Goal: Information Seeking & Learning: Learn about a topic

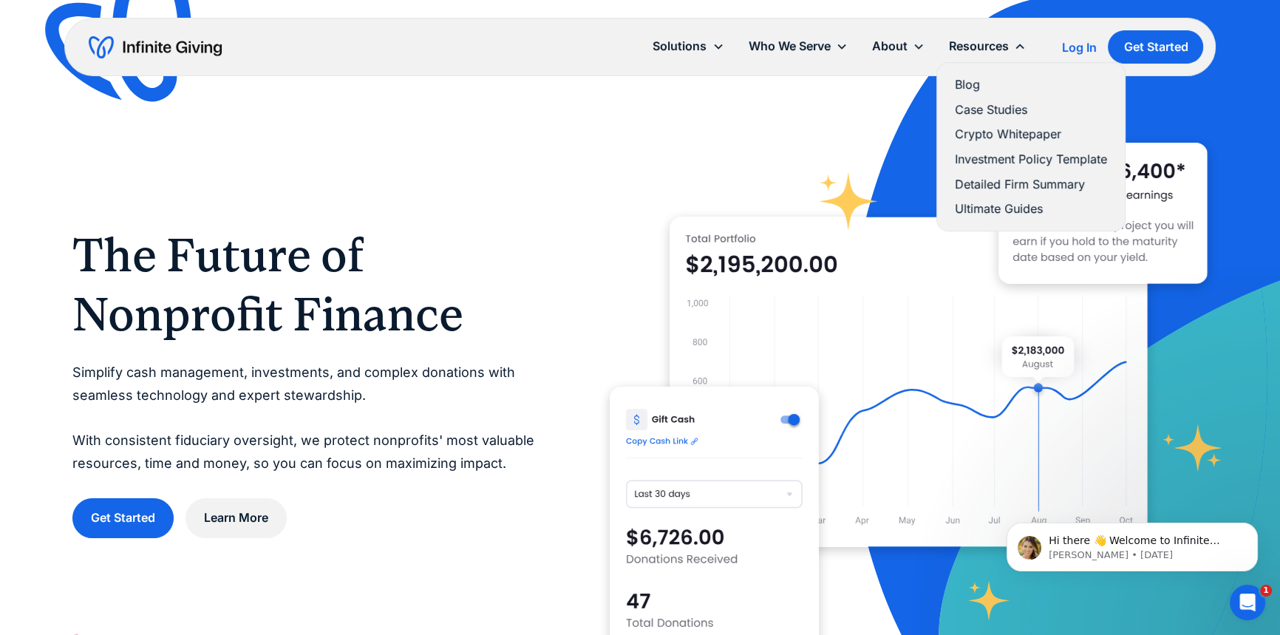
click at [818, 201] on link "Ultimate Guides" at bounding box center [1031, 209] width 152 height 20
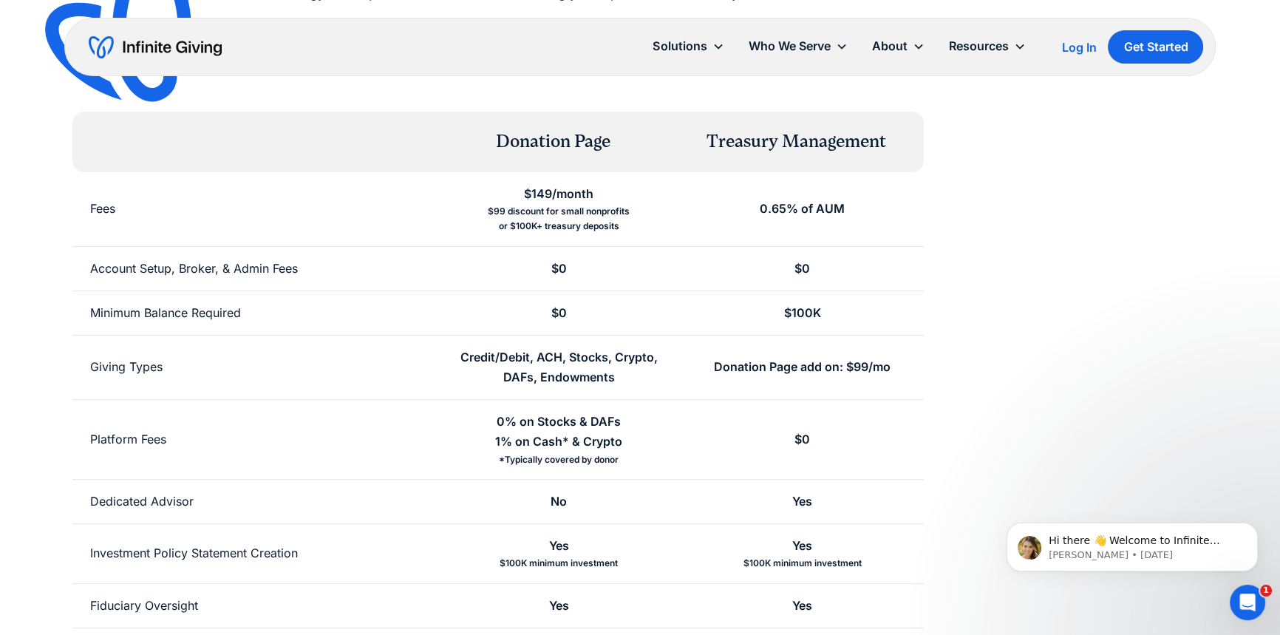
scroll to position [201, 0]
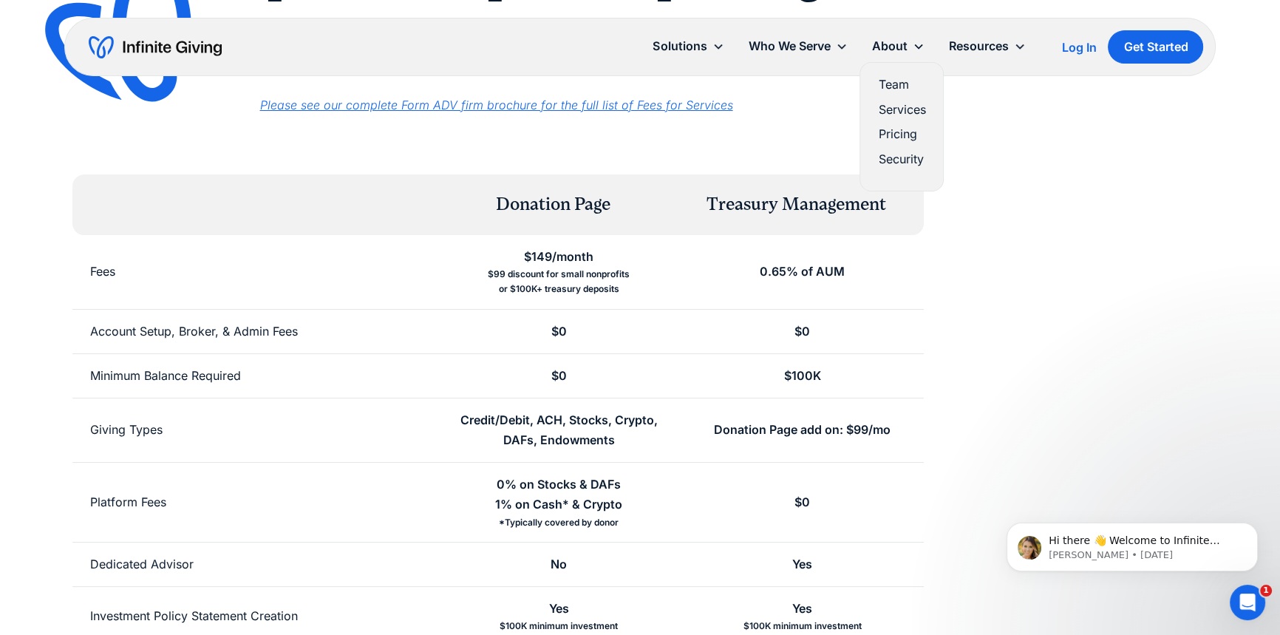
click at [902, 110] on link "Services" at bounding box center [901, 110] width 47 height 20
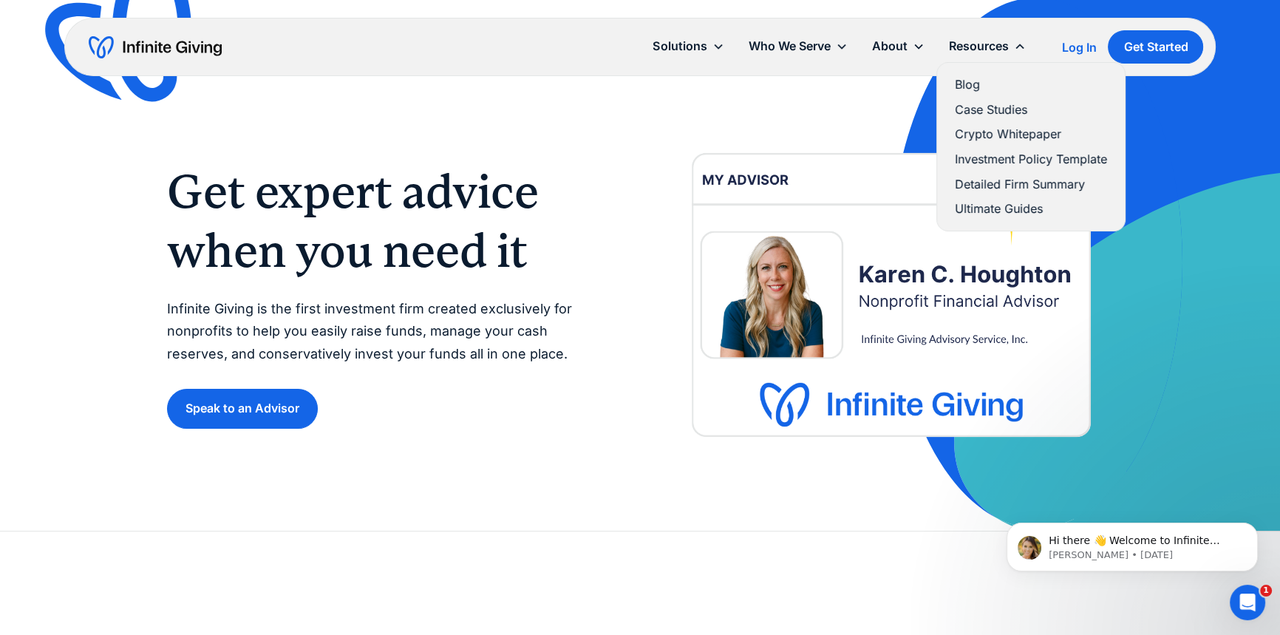
click at [1003, 202] on link "Ultimate Guides" at bounding box center [1031, 209] width 152 height 20
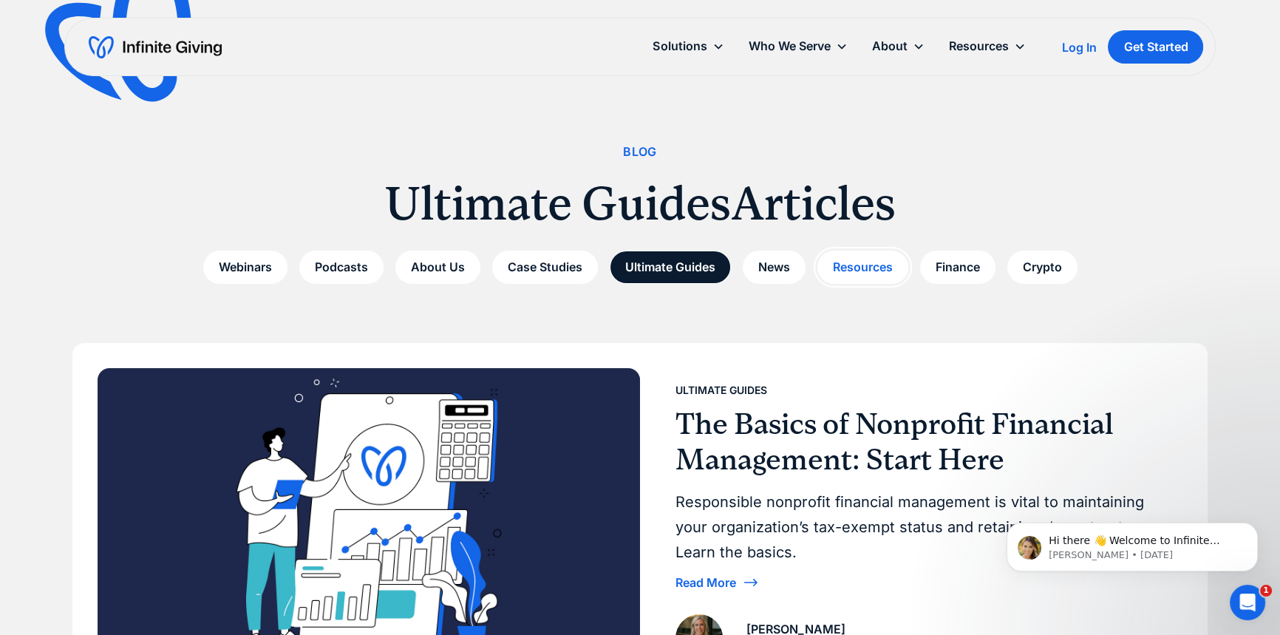
click at [879, 256] on link "Resources" at bounding box center [862, 267] width 91 height 33
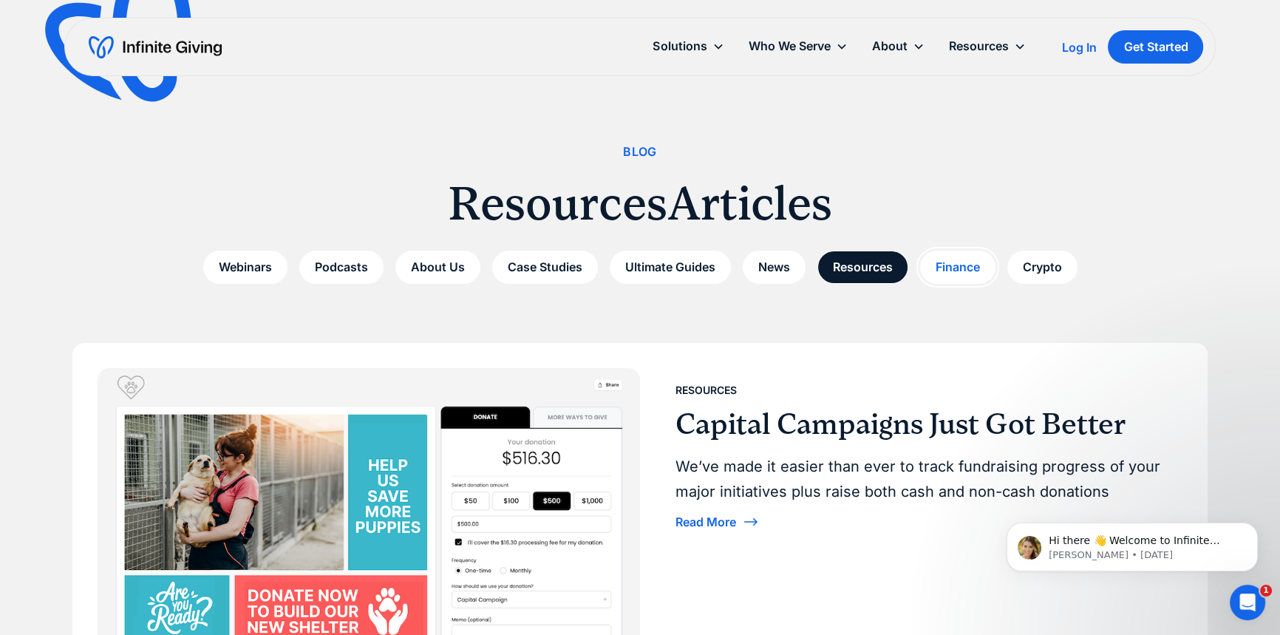
click at [961, 277] on link "Finance" at bounding box center [957, 267] width 75 height 33
click at [961, 272] on link "Finance" at bounding box center [957, 267] width 75 height 33
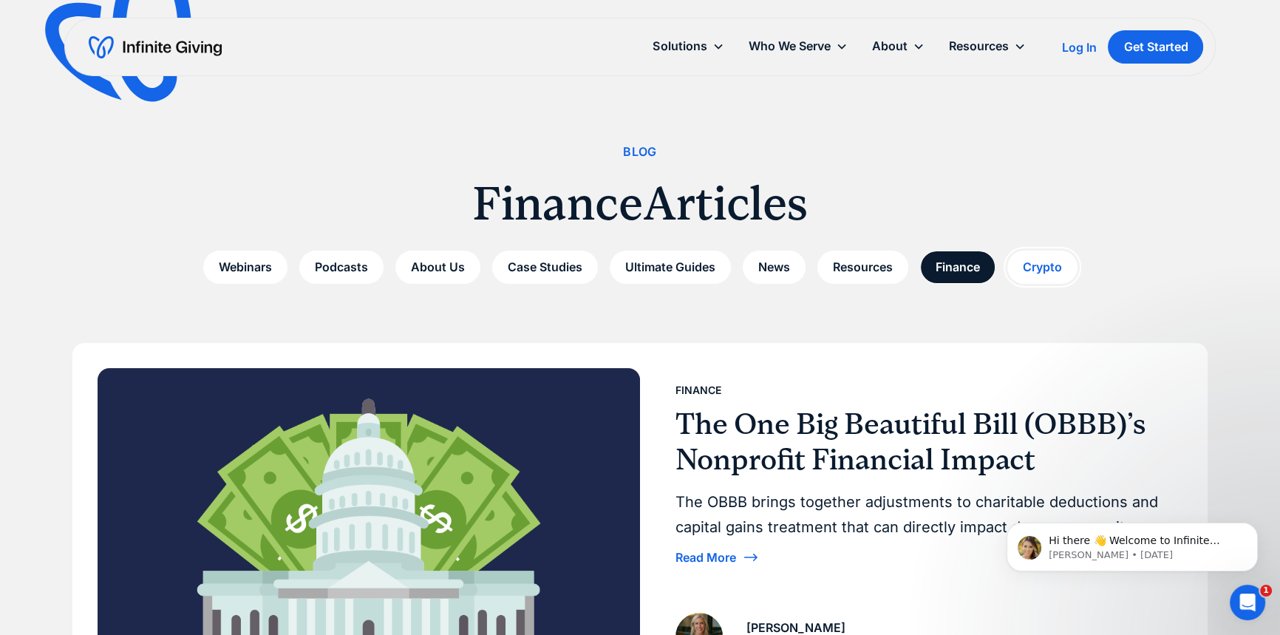
click at [1040, 267] on link "Crypto" at bounding box center [1042, 267] width 70 height 33
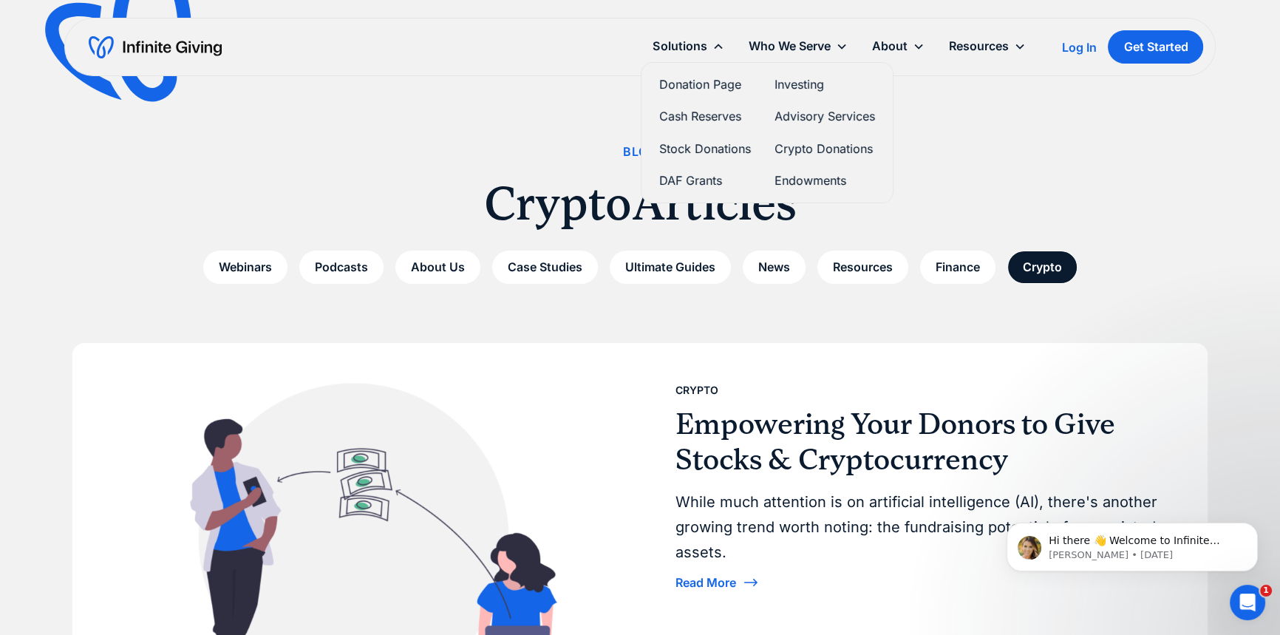
click at [706, 145] on link "Stock Donations" at bounding box center [705, 149] width 92 height 20
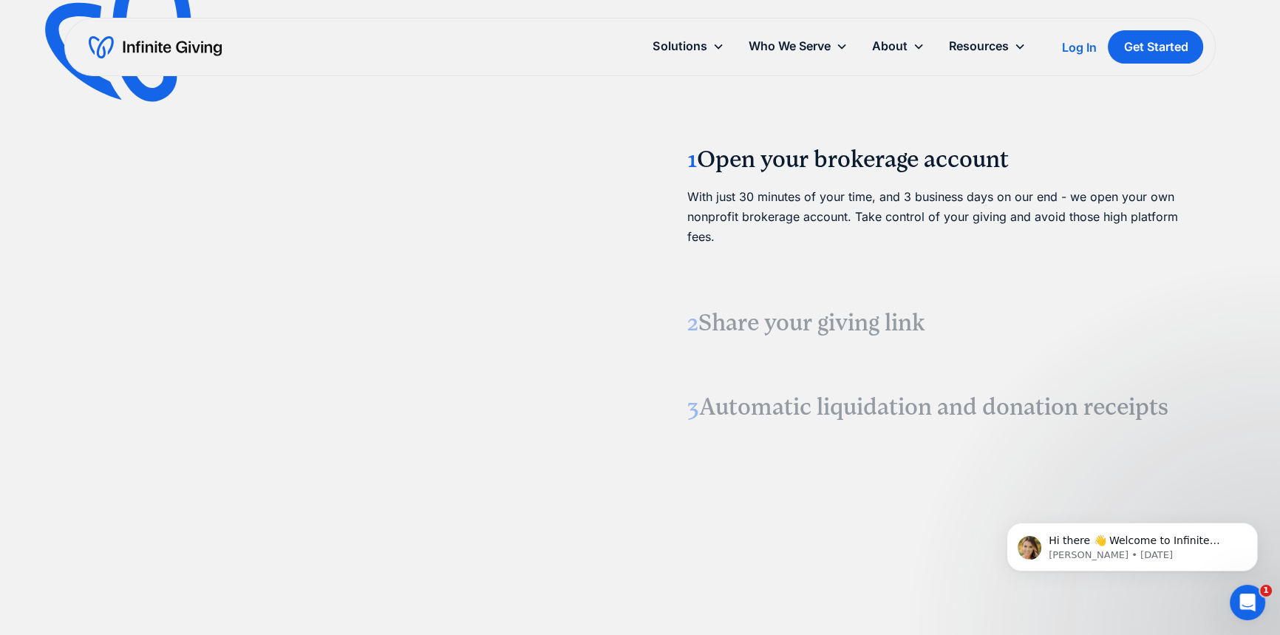
scroll to position [1881, 0]
click at [915, 111] on link "Services" at bounding box center [901, 110] width 47 height 20
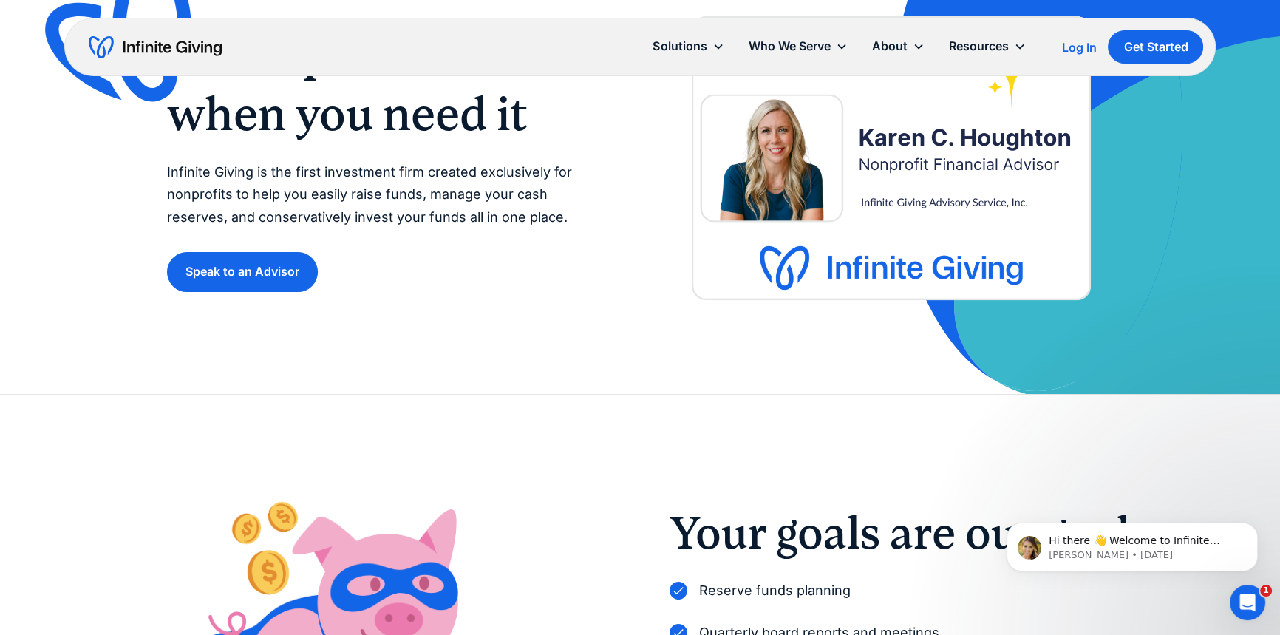
scroll to position [134, 0]
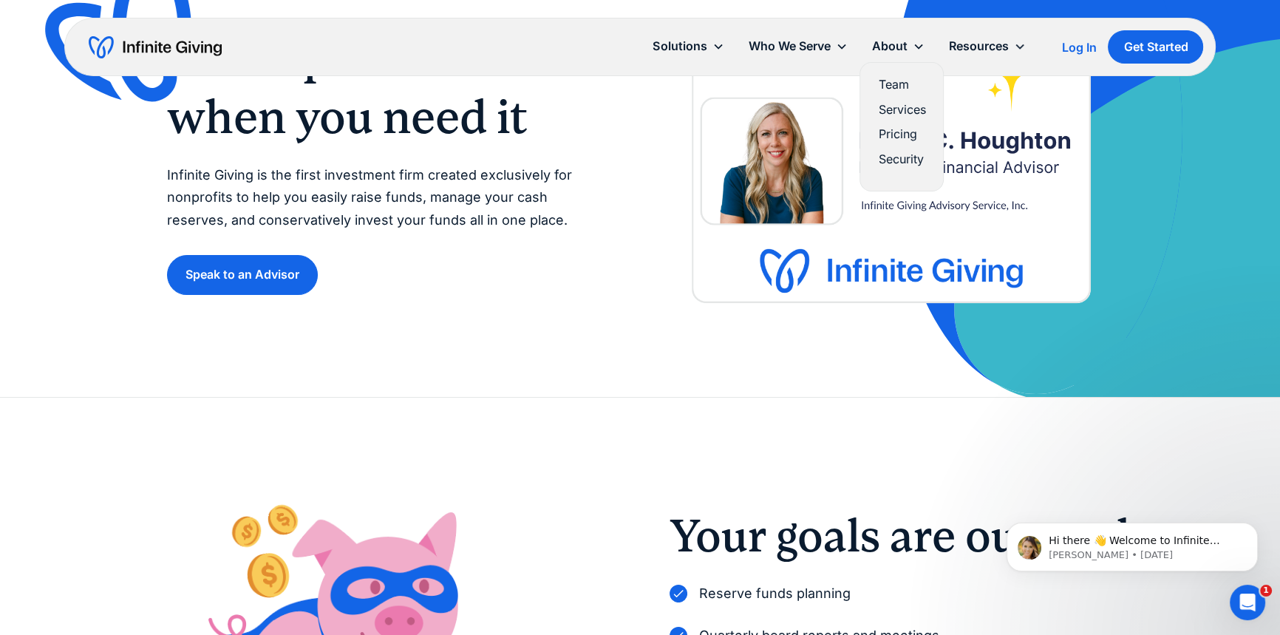
click at [916, 155] on link "Security" at bounding box center [901, 159] width 47 height 20
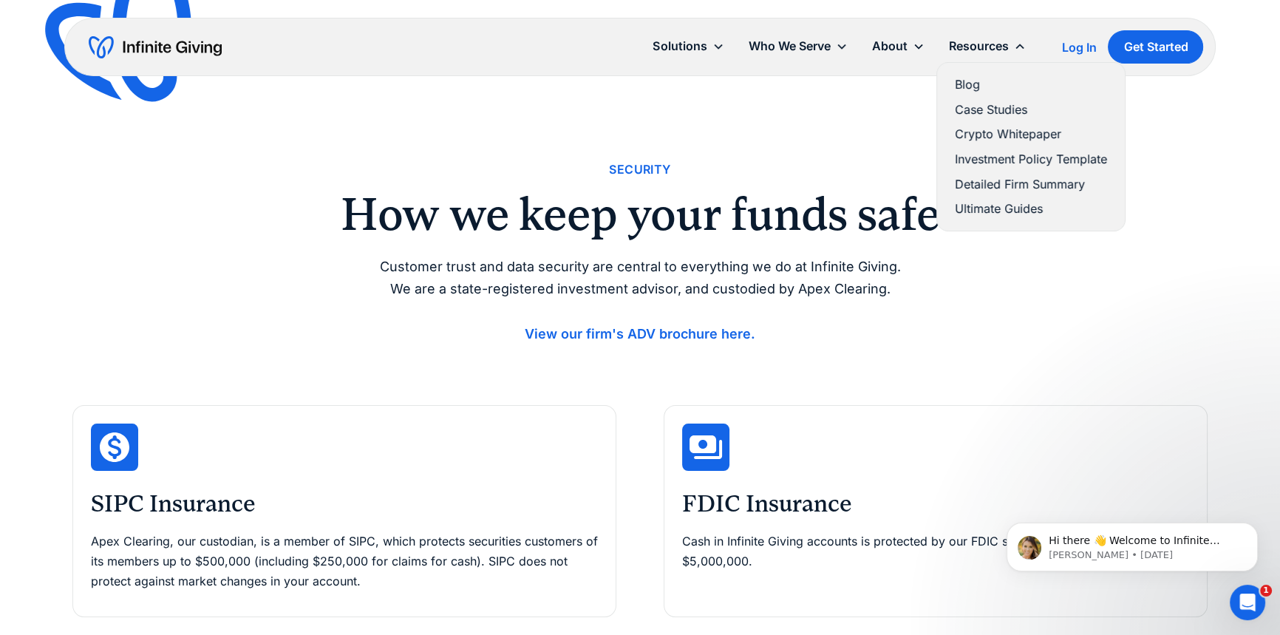
click at [983, 81] on link "Blog" at bounding box center [1031, 85] width 152 height 20
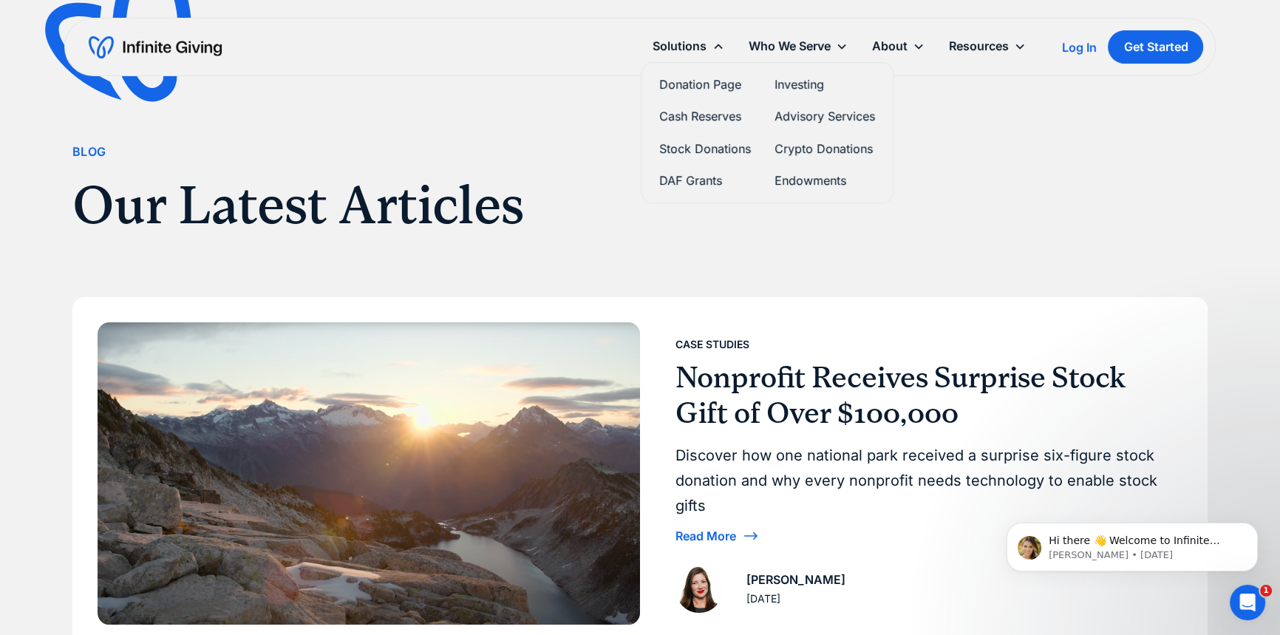
click at [701, 84] on link "Donation Page" at bounding box center [705, 85] width 92 height 20
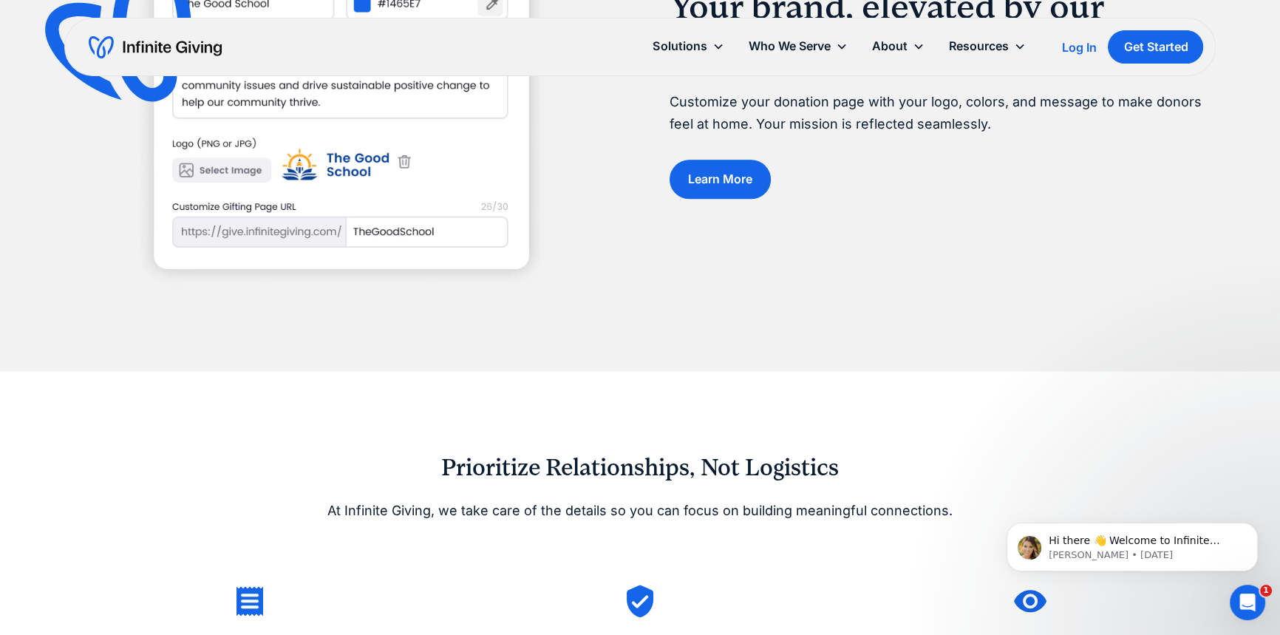
scroll to position [2082, 0]
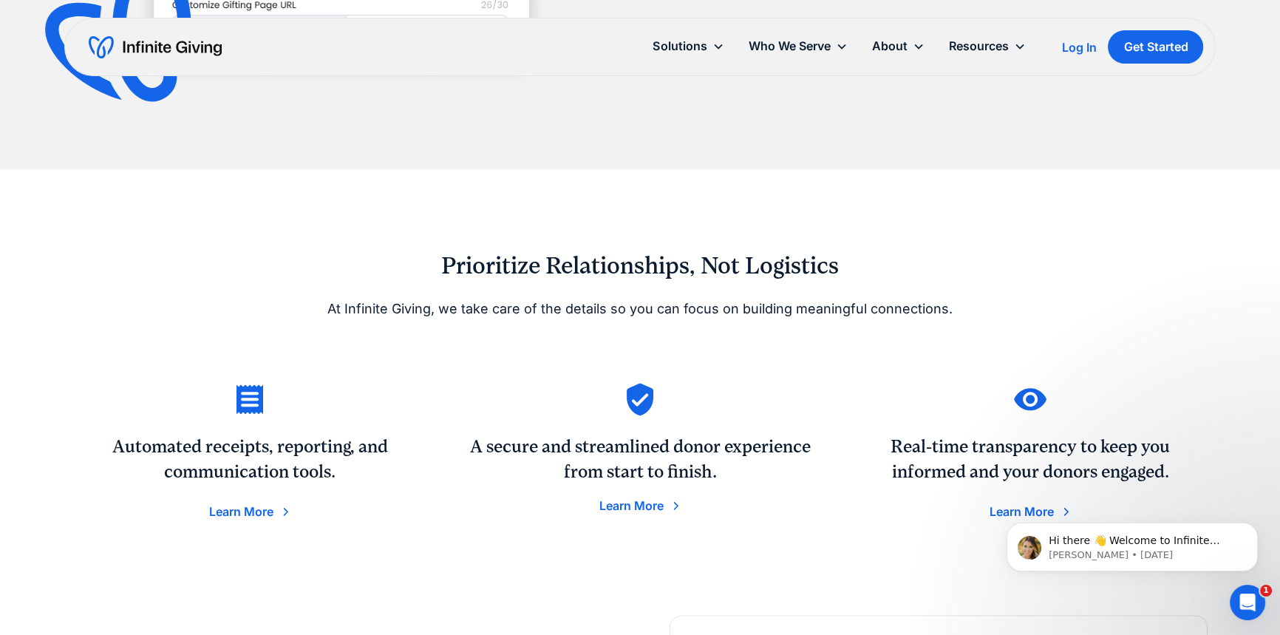
click at [259, 508] on div "Learn More" at bounding box center [241, 511] width 64 height 12
click at [647, 506] on div "Learn More" at bounding box center [631, 506] width 64 height 12
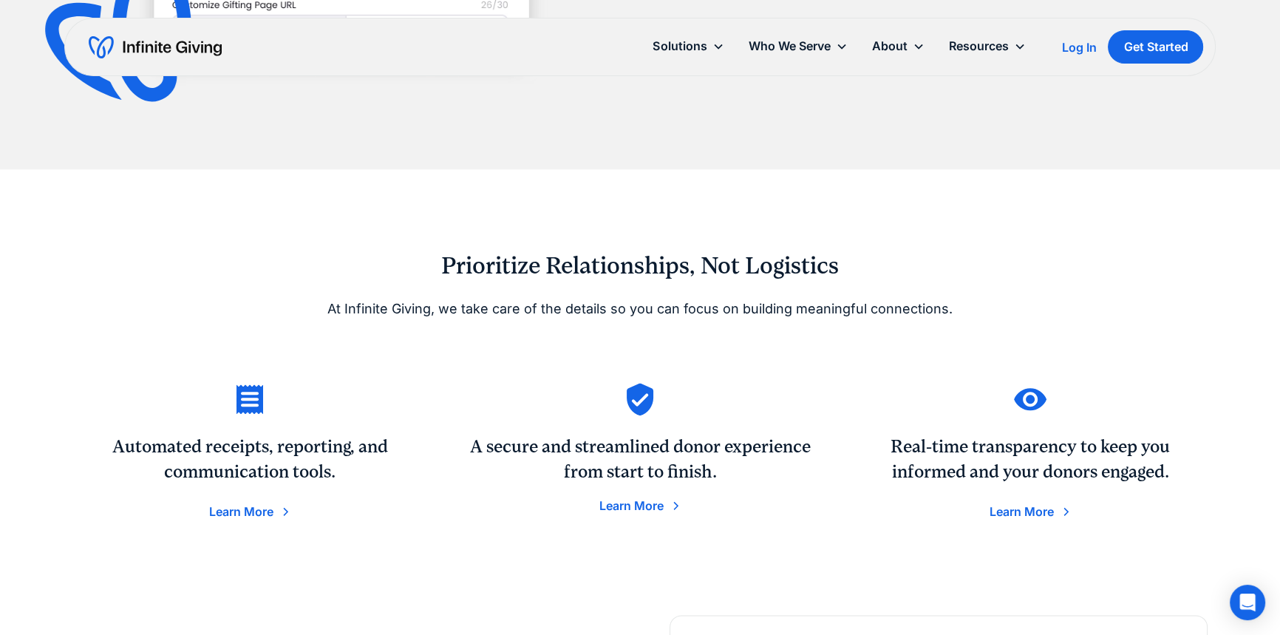
click at [1035, 511] on div "Learn More" at bounding box center [1021, 511] width 64 height 12
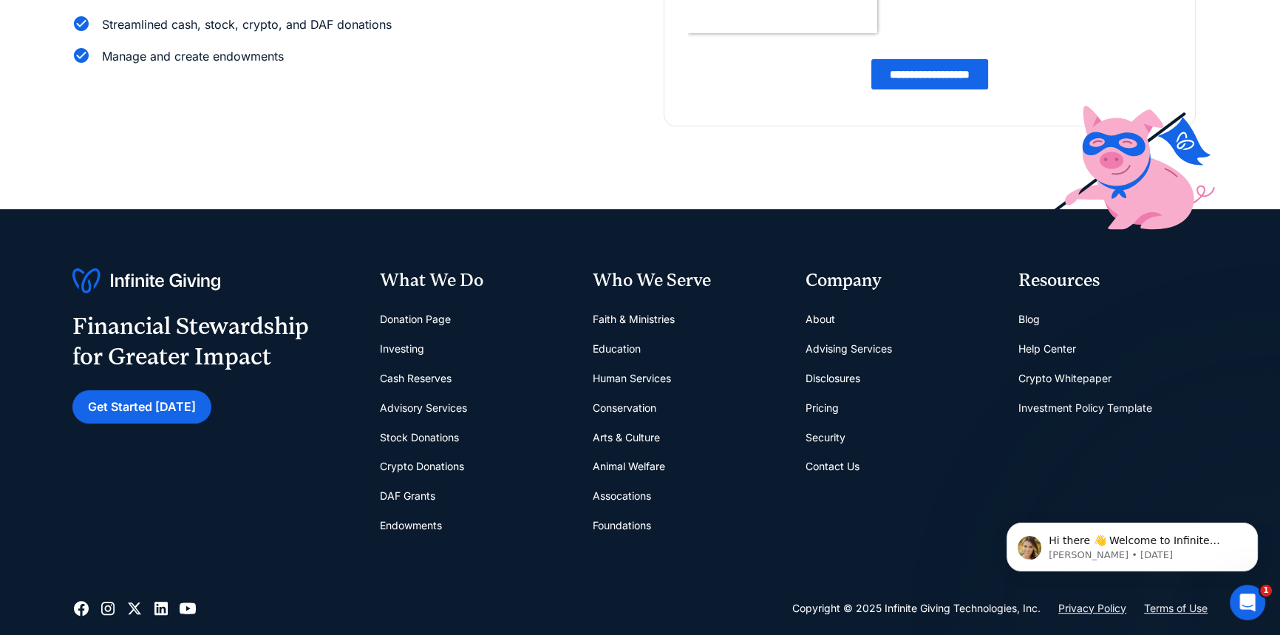
click at [1061, 335] on link "Help Center" at bounding box center [1047, 349] width 58 height 30
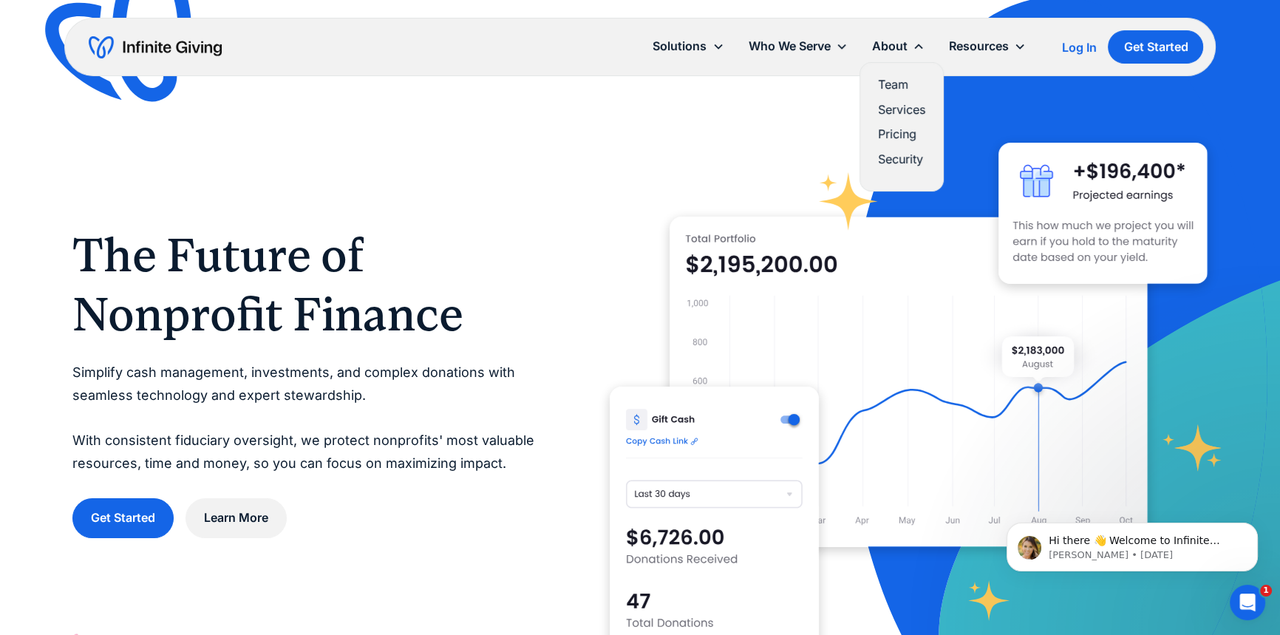
click at [893, 108] on link "Services" at bounding box center [901, 110] width 47 height 20
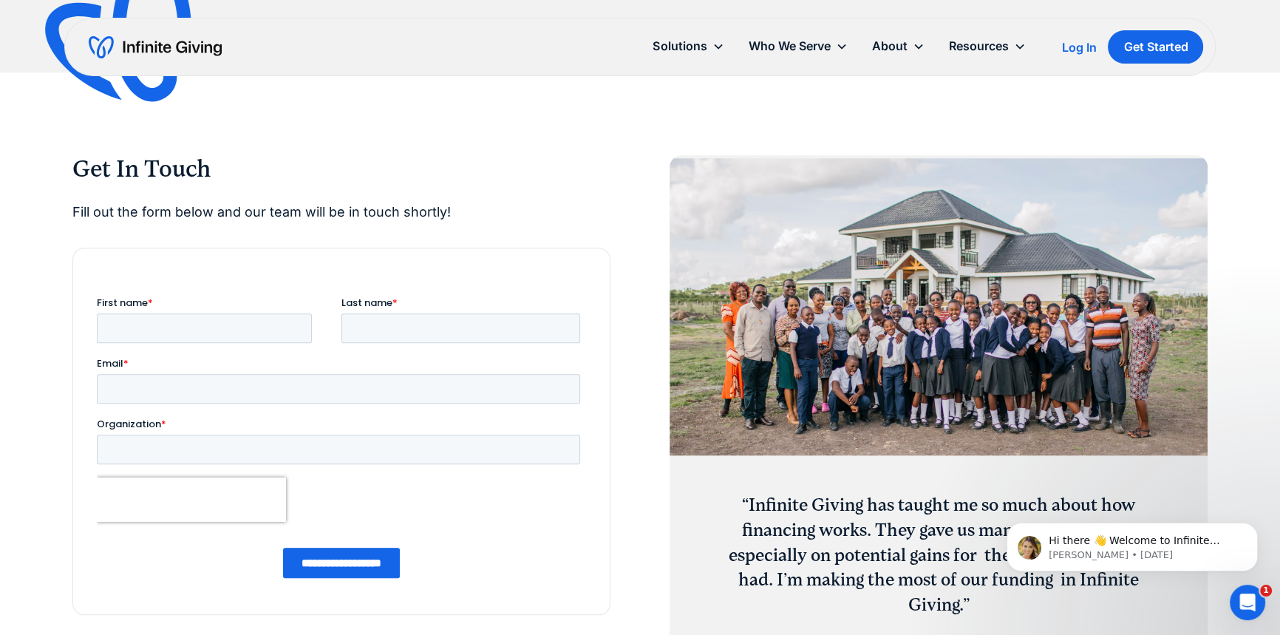
scroll to position [1746, 0]
